Goal: Task Accomplishment & Management: Manage account settings

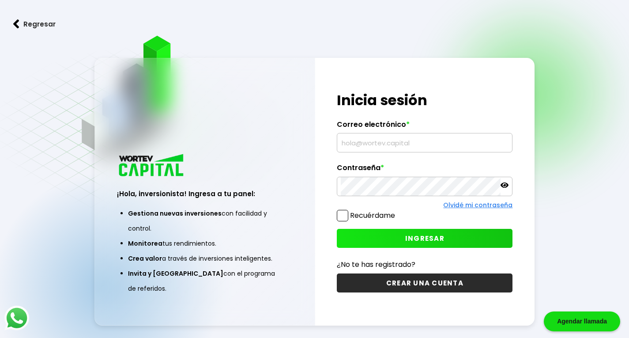
click at [390, 140] on input "text" at bounding box center [425, 142] width 168 height 19
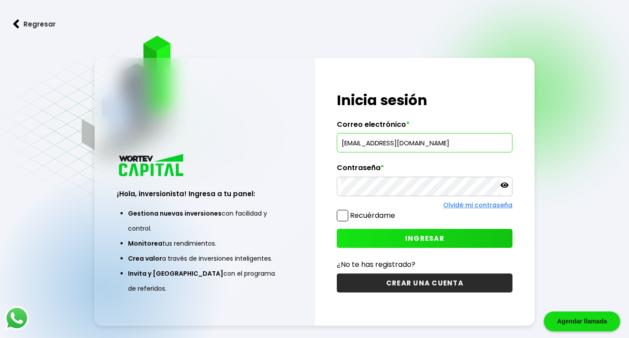
type input "[EMAIL_ADDRESS][DOMAIN_NAME]"
click at [506, 184] on icon at bounding box center [504, 184] width 8 height 5
click at [343, 216] on span at bounding box center [342, 215] width 11 height 11
click at [397, 211] on input "Recuérdame" at bounding box center [397, 211] width 0 height 0
click at [343, 214] on span at bounding box center [342, 215] width 11 height 11
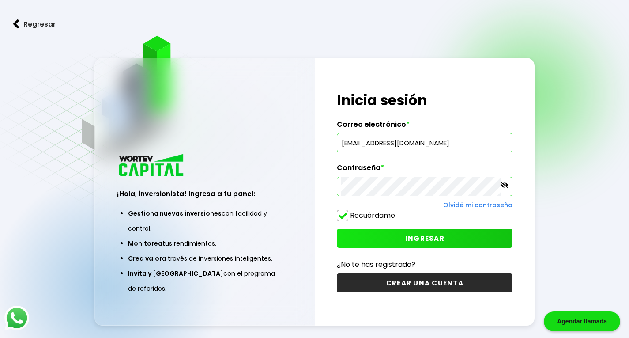
click at [397, 211] on input "Recuérdame" at bounding box center [397, 211] width 0 height 0
click at [429, 233] on span "INGRESAR" at bounding box center [424, 237] width 39 height 9
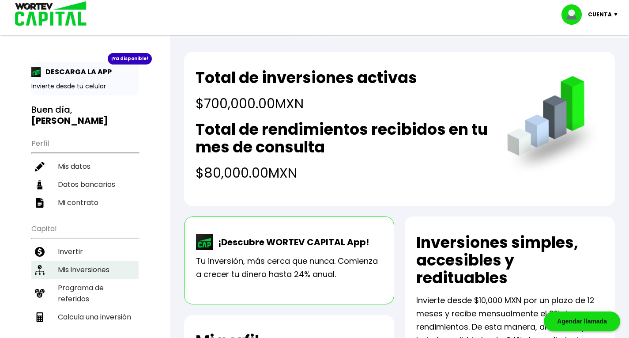
click at [87, 260] on li "Mis inversiones" at bounding box center [84, 269] width 107 height 18
